Goal: Transaction & Acquisition: Book appointment/travel/reservation

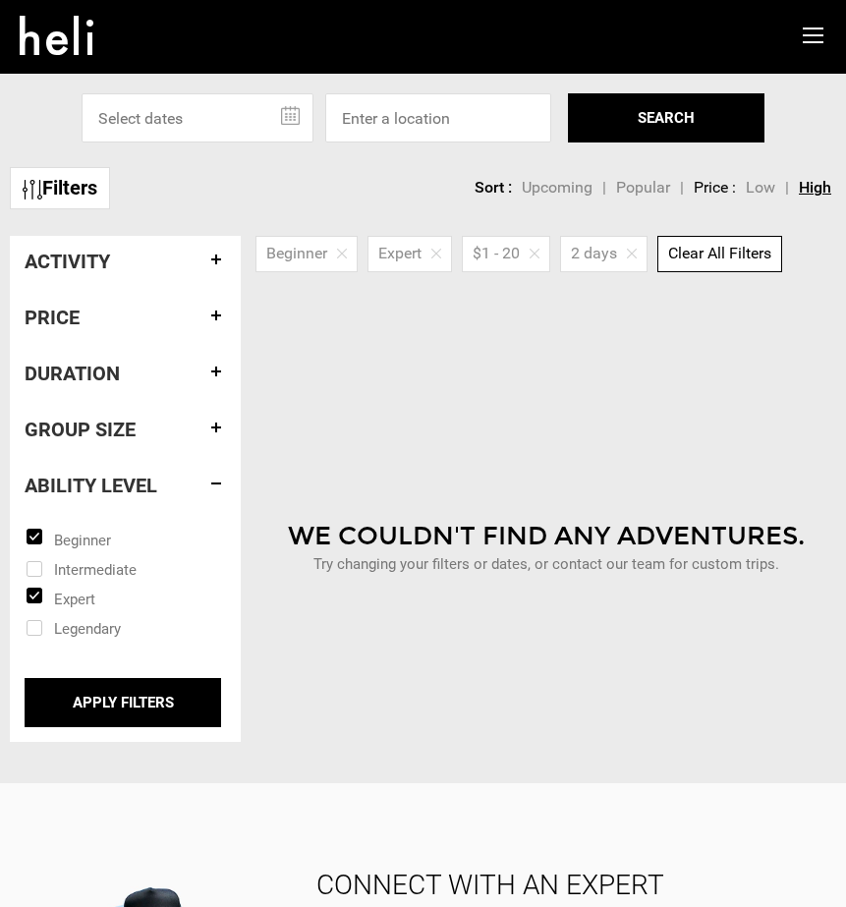
click at [727, 254] on span "Clear All Filters" at bounding box center [720, 253] width 103 height 19
checkbox input "false"
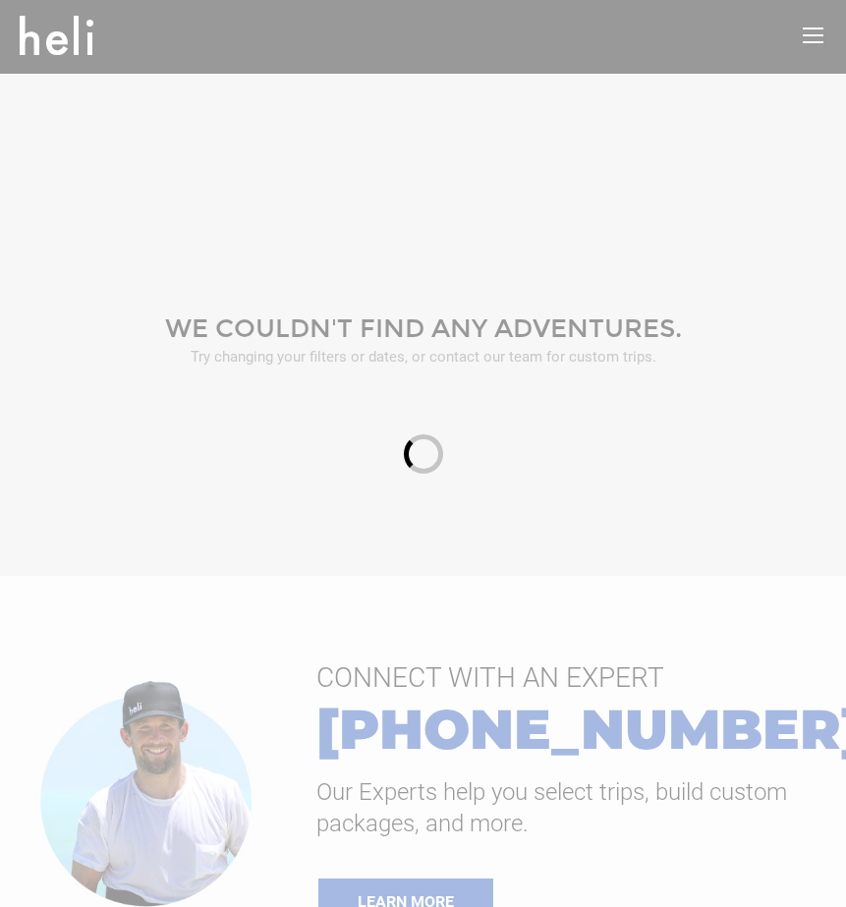
scroll to position [199, 0]
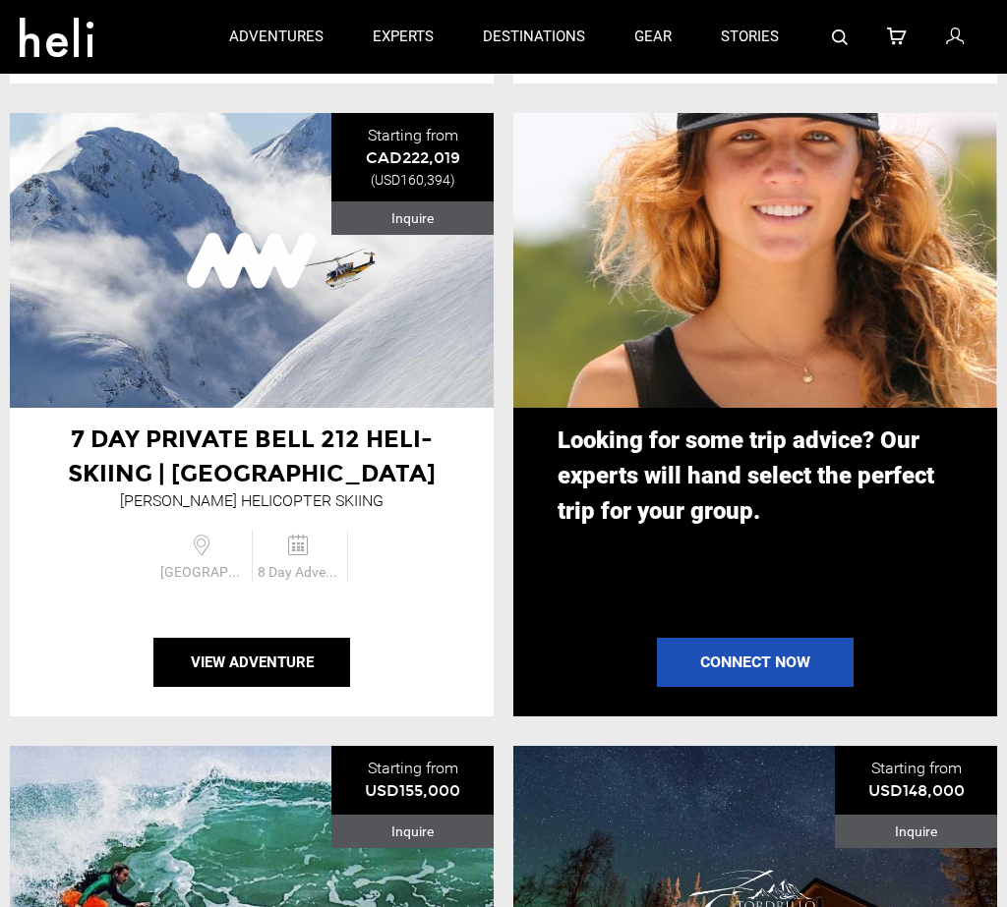
scroll to position [2019, 0]
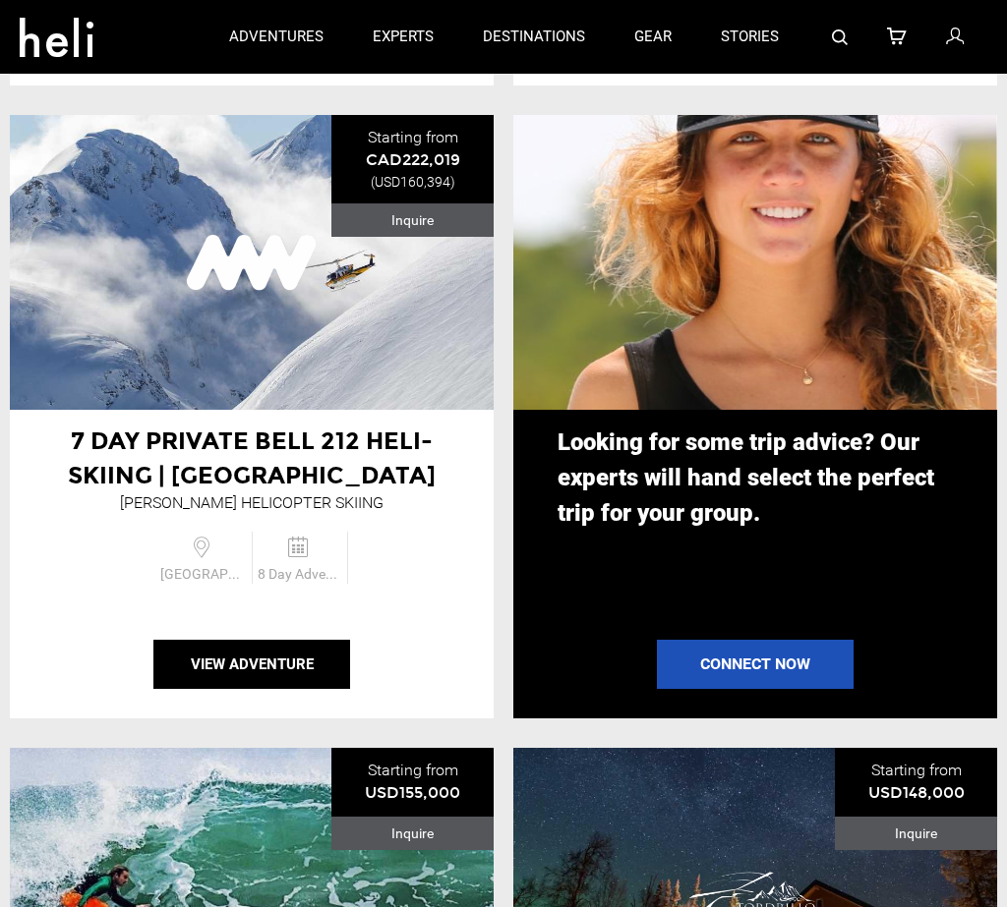
click at [497, 588] on li "7 Day Private Bell 212 Heli-Skiing | [GEOGRAPHIC_DATA] [PERSON_NAME] Helicopter…" at bounding box center [251, 417] width 503 height 604
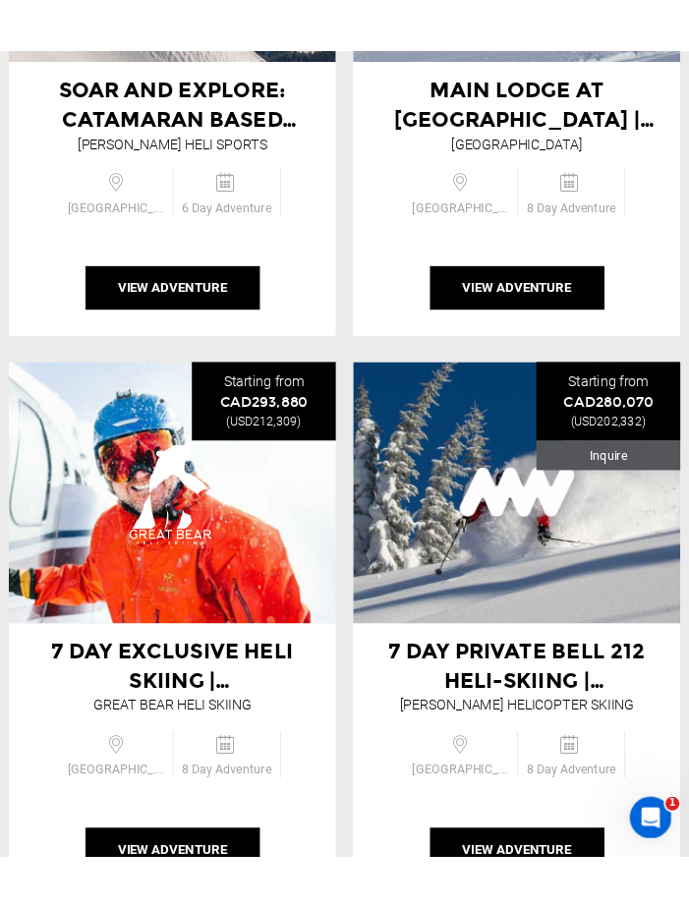
scroll to position [536, 0]
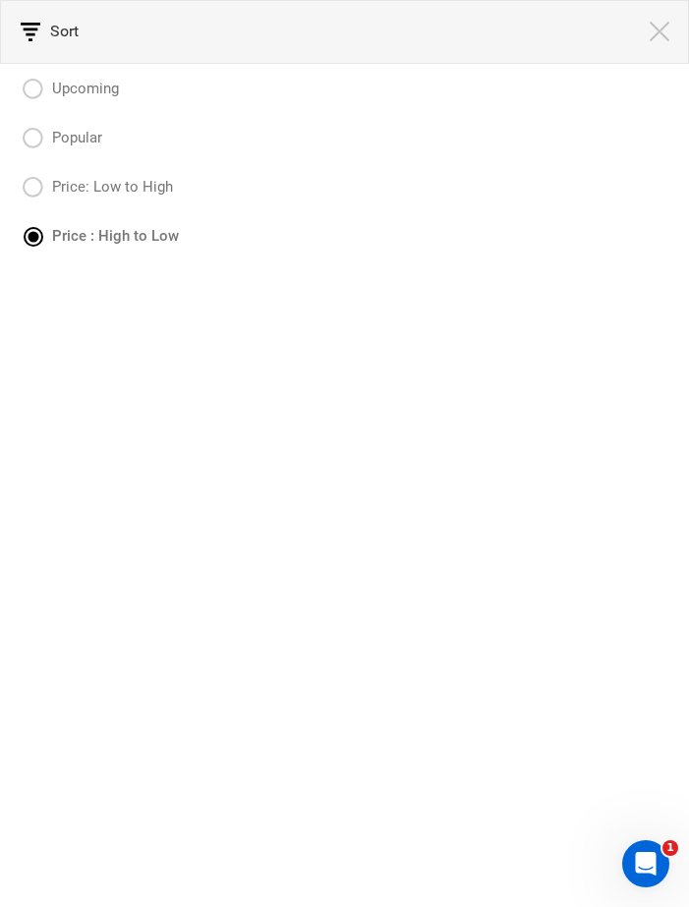
click at [666, 38] on img at bounding box center [660, 32] width 20 height 20
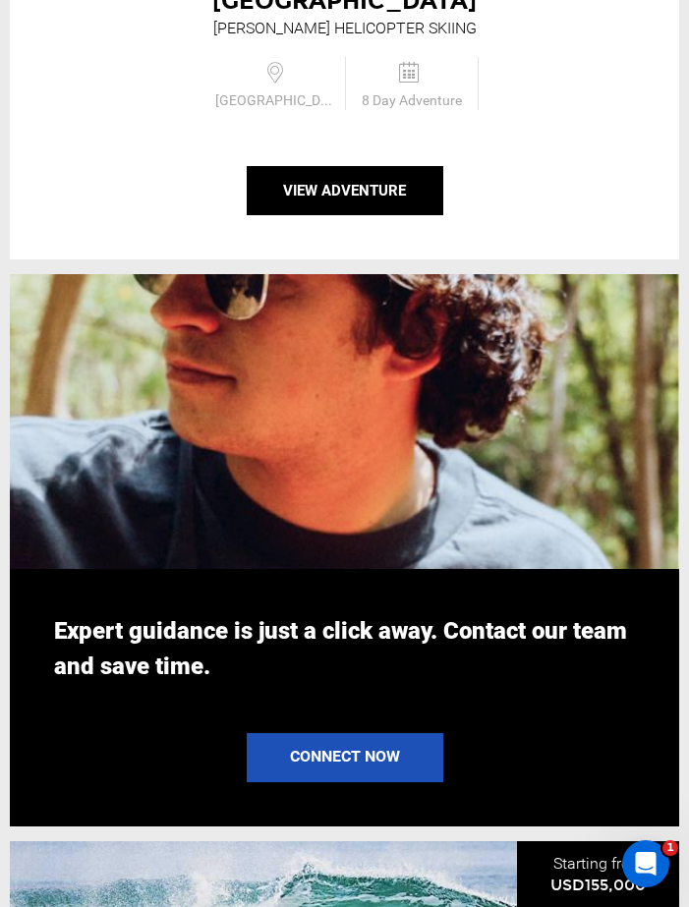
scroll to position [4415, 0]
